Goal: Task Accomplishment & Management: Use online tool/utility

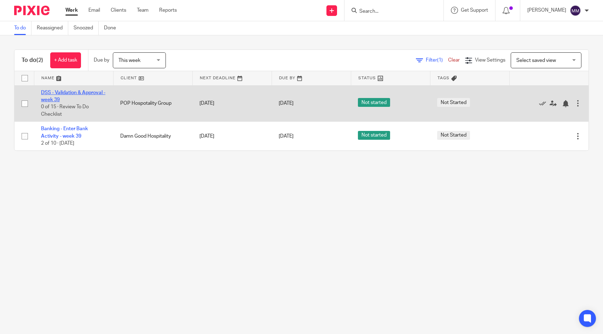
click at [77, 93] on link "DSS - Validation & Approval - week 39" at bounding box center [73, 96] width 64 height 12
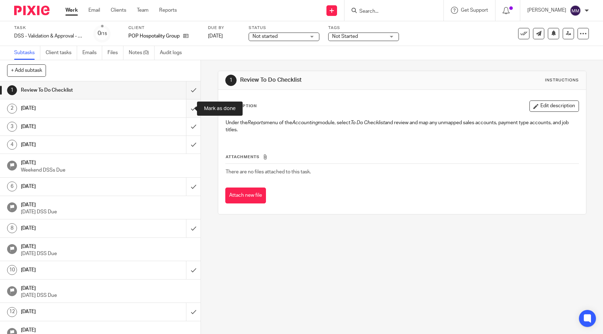
click at [186, 108] on input "submit" at bounding box center [100, 108] width 200 height 18
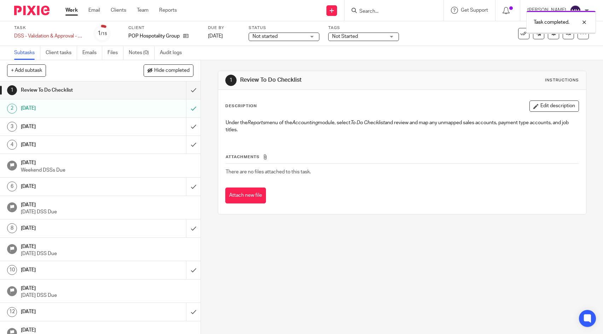
click at [187, 127] on input "submit" at bounding box center [100, 127] width 200 height 18
click at [187, 141] on input "submit" at bounding box center [100, 145] width 200 height 18
click at [98, 168] on p "Weekend DSSs Due" at bounding box center [107, 170] width 173 height 7
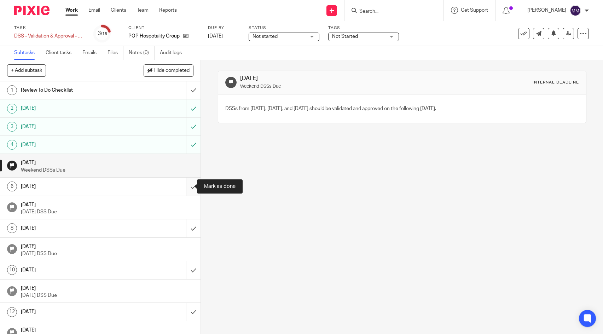
click at [186, 184] on input "submit" at bounding box center [100, 186] width 200 height 18
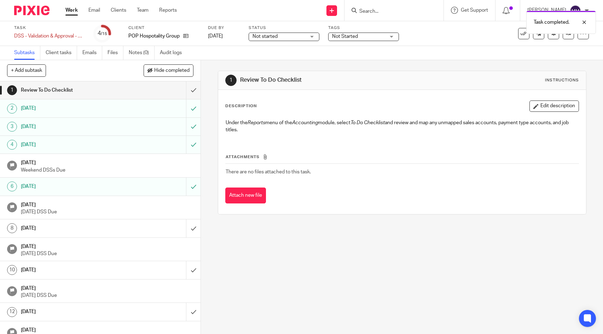
click at [75, 10] on link "Work" at bounding box center [71, 10] width 12 height 7
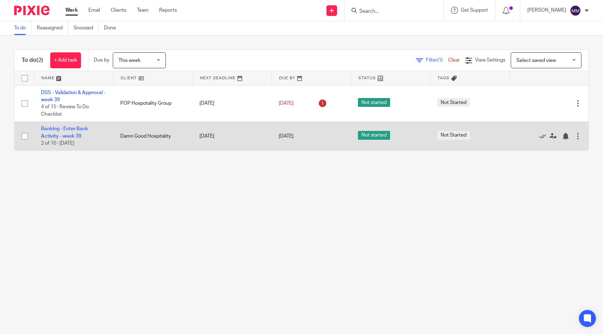
click at [80, 132] on td "Banking - Enter Bank Activity - week 39 2 of 10 · [DATE]" at bounding box center [73, 136] width 79 height 29
click at [74, 132] on td "Banking - Enter Bank Activity - week 39 2 of 10 · [DATE]" at bounding box center [73, 136] width 79 height 29
click at [69, 135] on link "Banking - Enter Bank Activity - week 39" at bounding box center [64, 132] width 47 height 12
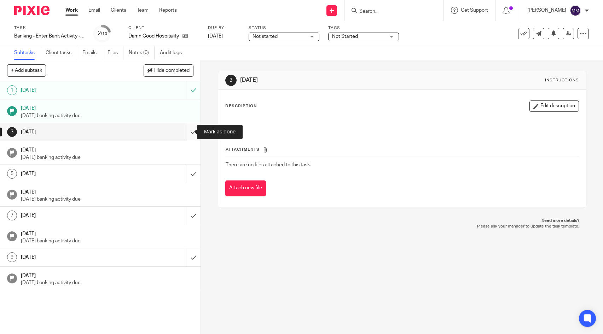
click at [186, 137] on input "submit" at bounding box center [100, 132] width 200 height 18
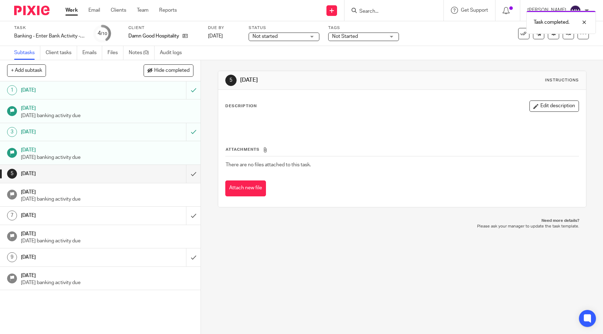
click at [74, 14] on link "Work" at bounding box center [71, 10] width 12 height 7
